Goal: Task Accomplishment & Management: Use online tool/utility

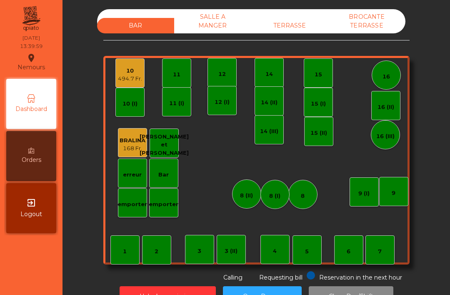
click at [133, 83] on div "10 494.7 Fr." at bounding box center [129, 72] width 29 height 29
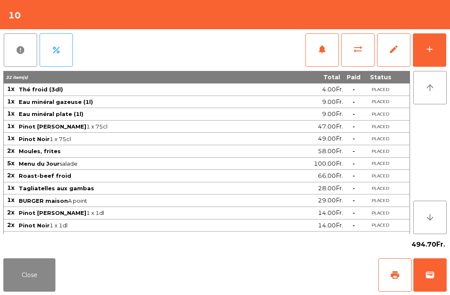
click at [391, 280] on button "print" at bounding box center [394, 274] width 33 height 33
click at [359, 52] on span "sync_alt" at bounding box center [358, 49] width 10 height 10
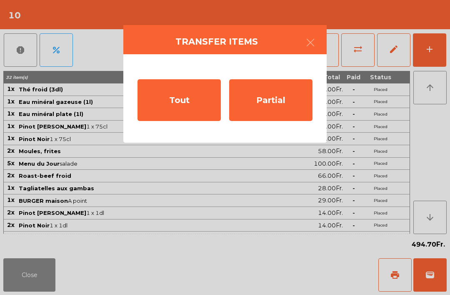
click at [273, 116] on div "Partial" at bounding box center [270, 100] width 83 height 42
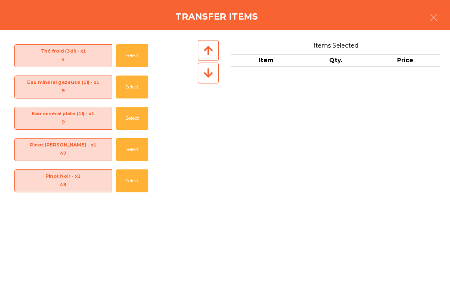
click at [144, 54] on button "Select" at bounding box center [132, 55] width 32 height 23
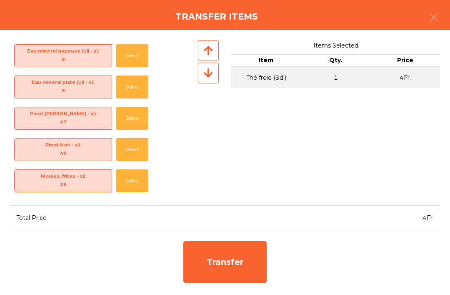
click at [132, 58] on button "Select" at bounding box center [132, 55] width 32 height 23
click at [135, 62] on button "Select" at bounding box center [132, 55] width 32 height 23
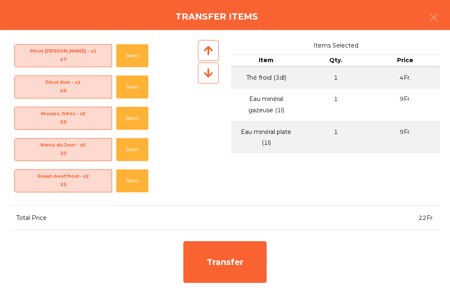
click at [130, 65] on button "Select" at bounding box center [132, 55] width 32 height 23
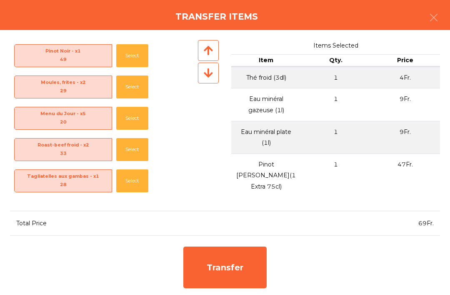
click at [133, 62] on button "Select" at bounding box center [132, 55] width 32 height 23
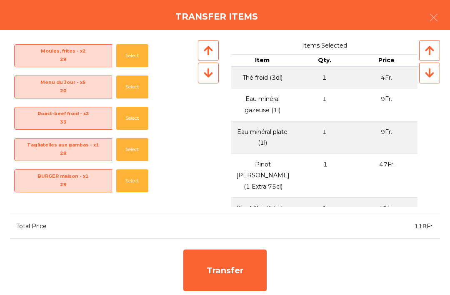
click at [135, 60] on button "Select" at bounding box center [132, 55] width 32 height 23
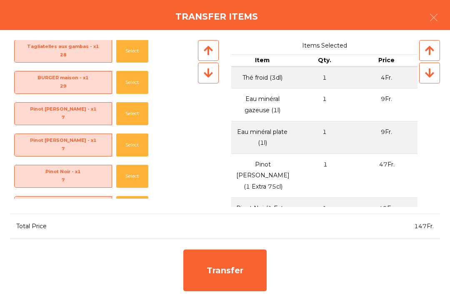
scroll to position [98, 0]
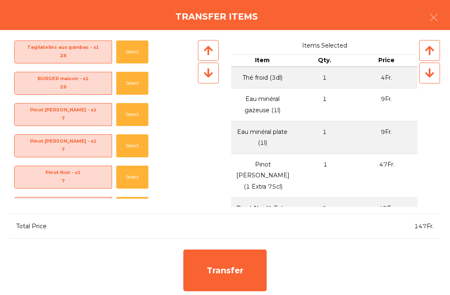
click at [139, 118] on button "Select" at bounding box center [132, 114] width 32 height 23
click at [134, 120] on button "Select" at bounding box center [132, 114] width 32 height 23
click at [138, 123] on button "Select" at bounding box center [132, 114] width 32 height 23
click at [135, 123] on button "Select" at bounding box center [132, 114] width 32 height 23
click at [140, 125] on button "Select" at bounding box center [132, 114] width 32 height 23
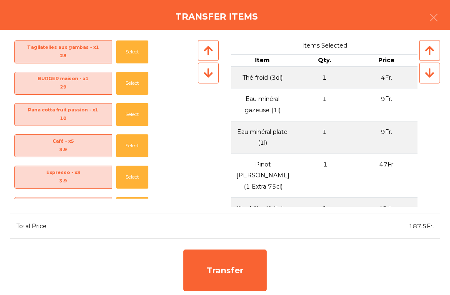
click at [135, 118] on button "Select" at bounding box center [132, 114] width 32 height 23
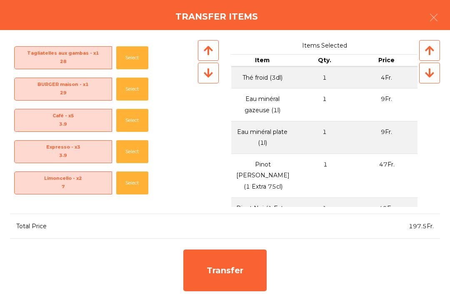
click at [133, 125] on button "Select" at bounding box center [132, 120] width 32 height 23
click at [138, 124] on button "Select" at bounding box center [132, 120] width 32 height 23
click at [135, 129] on button "Select" at bounding box center [132, 120] width 32 height 23
click at [135, 128] on button "Select" at bounding box center [132, 120] width 32 height 23
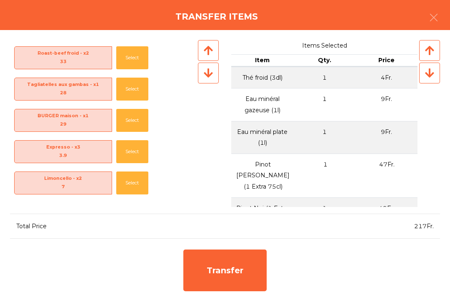
scroll to position [60, 0]
click at [141, 156] on button "Select" at bounding box center [132, 151] width 32 height 23
click at [141, 155] on button "Select" at bounding box center [132, 151] width 32 height 23
click at [138, 156] on button "Select" at bounding box center [132, 151] width 32 height 23
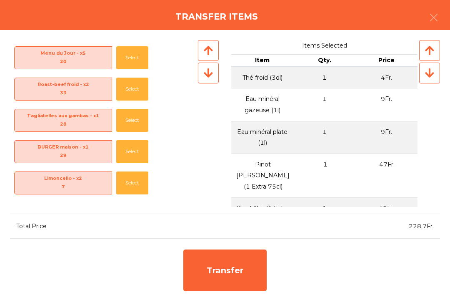
click at [137, 187] on button "Select" at bounding box center [132, 182] width 32 height 23
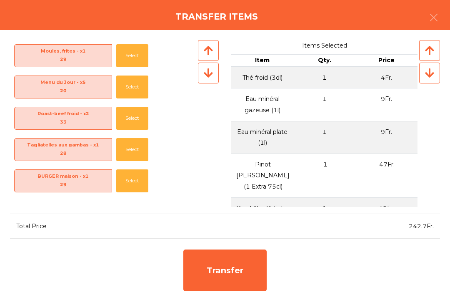
scroll to position [0, 0]
click at [247, 273] on div "Transfer" at bounding box center [224, 270] width 83 height 42
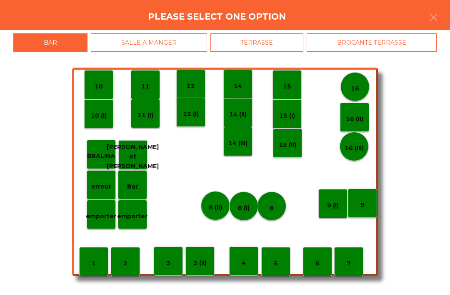
click at [156, 93] on div "11" at bounding box center [145, 84] width 29 height 29
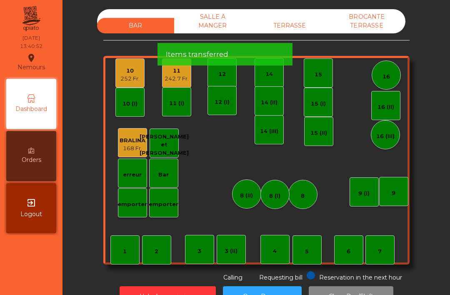
click at [131, 82] on div "252 Fr." at bounding box center [129, 79] width 19 height 8
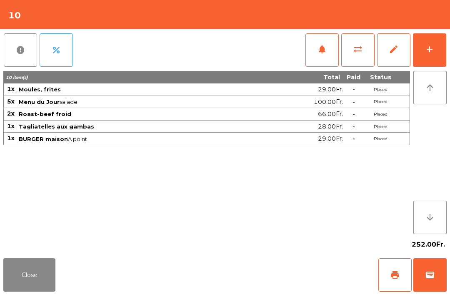
click at [398, 274] on span "print" at bounding box center [395, 275] width 10 height 10
click at [39, 279] on button "Close" at bounding box center [29, 274] width 52 height 33
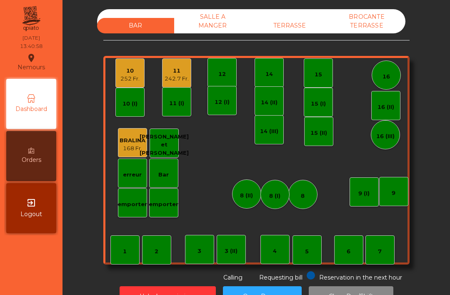
click at [175, 82] on div "242.7 Fr." at bounding box center [177, 79] width 24 height 8
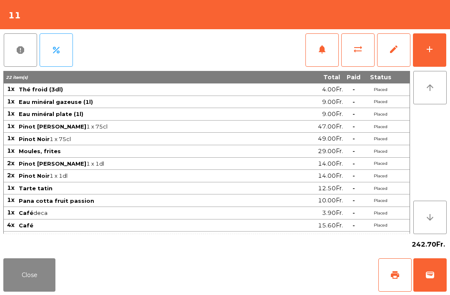
click at [396, 278] on span "print" at bounding box center [395, 275] width 10 height 10
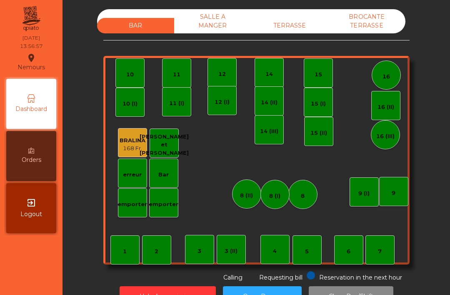
click at [303, 23] on div "TERRASSE" at bounding box center [289, 25] width 77 height 15
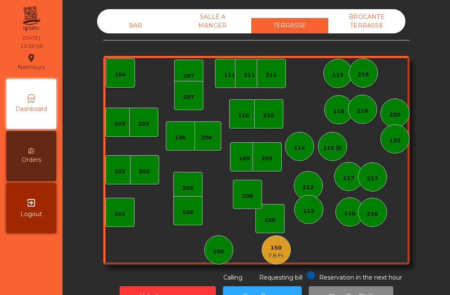
click at [281, 251] on div "7.8 Fr." at bounding box center [276, 255] width 17 height 8
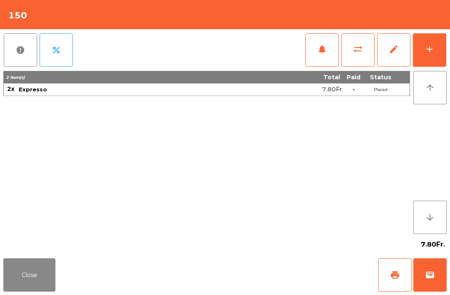
click at [437, 45] on button "add" at bounding box center [429, 49] width 33 height 33
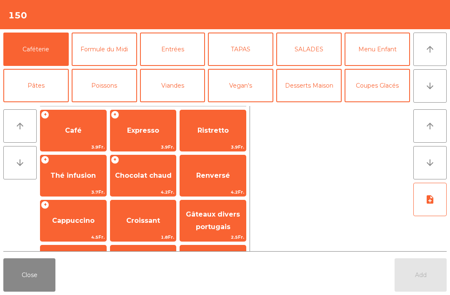
click at [148, 140] on span "Expresso" at bounding box center [143, 130] width 66 height 23
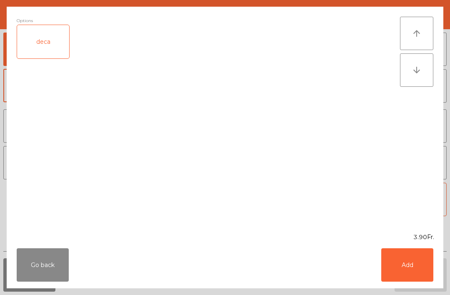
click at [419, 279] on button "Add" at bounding box center [407, 264] width 52 height 33
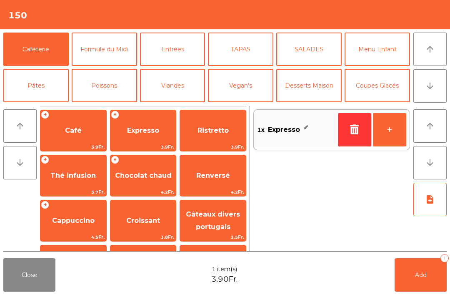
click at [418, 279] on button "Add 1" at bounding box center [421, 274] width 52 height 33
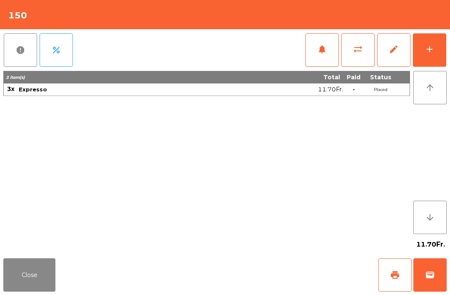
click at [403, 272] on button "print" at bounding box center [394, 274] width 33 height 33
click at [436, 280] on button "wallet" at bounding box center [429, 274] width 33 height 33
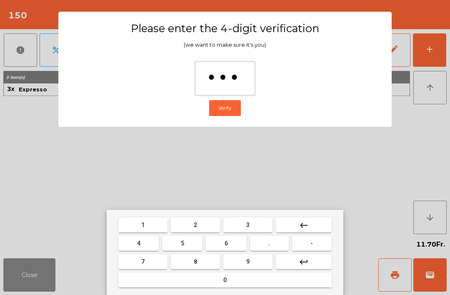
type input "****"
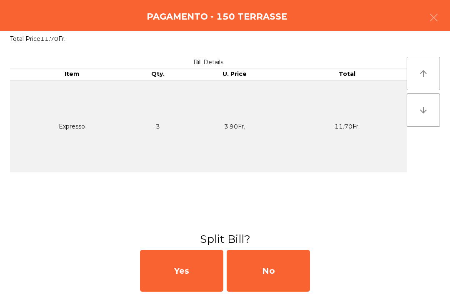
click at [290, 264] on div "No" at bounding box center [268, 271] width 83 height 42
click at [287, 279] on div "MB" at bounding box center [268, 271] width 83 height 42
click at [293, 278] on div "No" at bounding box center [268, 271] width 83 height 42
